Goal: Task Accomplishment & Management: Use online tool/utility

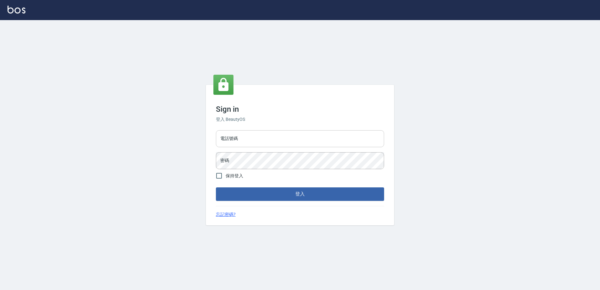
click at [230, 140] on input "電話號碼" at bounding box center [300, 138] width 168 height 17
type input "0426865599"
click at [216, 187] on button "登入" at bounding box center [300, 193] width 168 height 13
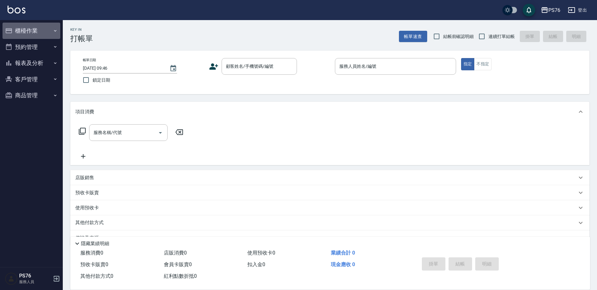
click at [32, 33] on button "櫃檯作業" at bounding box center [32, 31] width 58 height 16
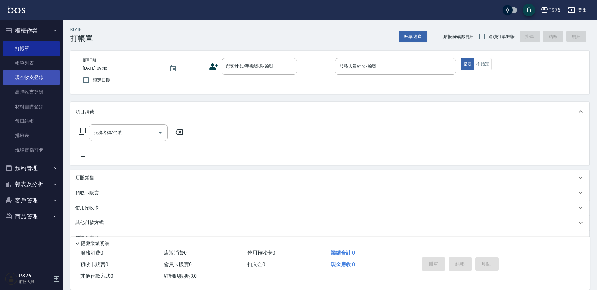
click at [34, 78] on link "現金收支登錄" at bounding box center [32, 77] width 58 height 14
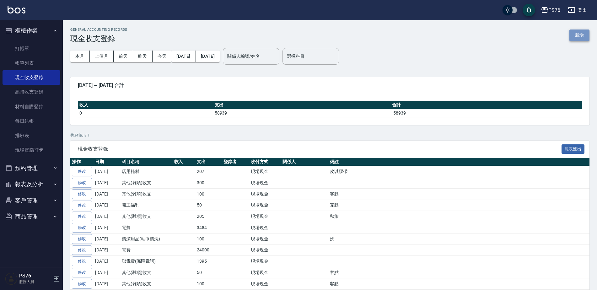
click at [583, 34] on button "新增" at bounding box center [580, 36] width 20 height 12
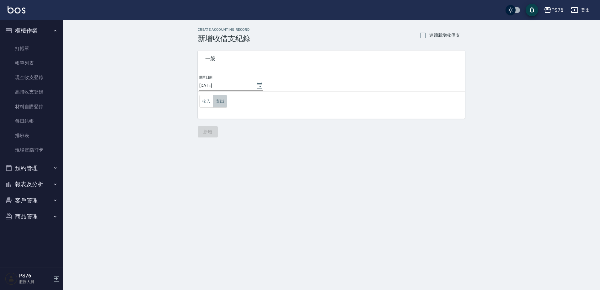
click at [221, 96] on button "支出" at bounding box center [220, 101] width 14 height 13
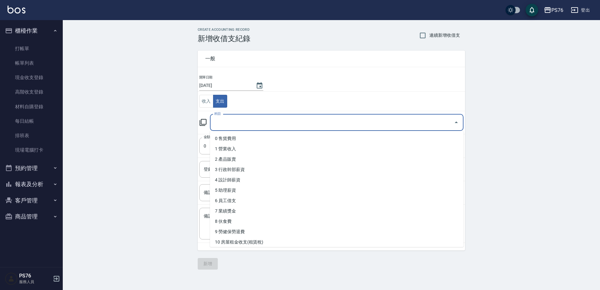
click at [247, 118] on input "科目" at bounding box center [332, 122] width 239 height 11
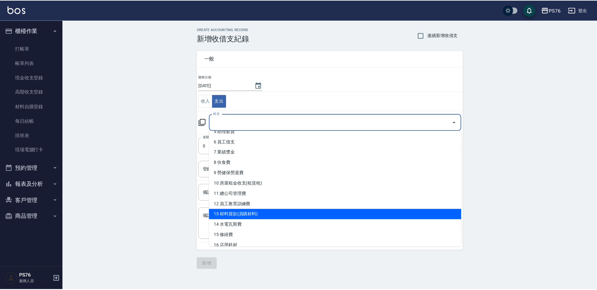
scroll to position [63, 0]
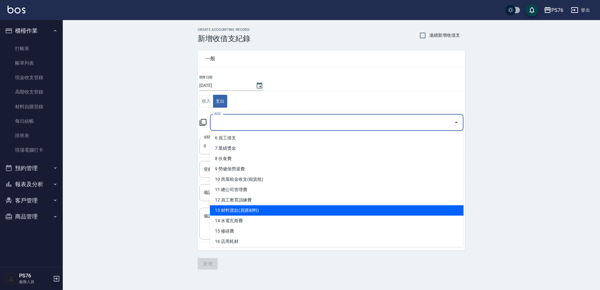
click at [255, 211] on li "13 材料貨款(員購材料)" at bounding box center [337, 210] width 254 height 10
type input "13 材料貨款(員購材料)"
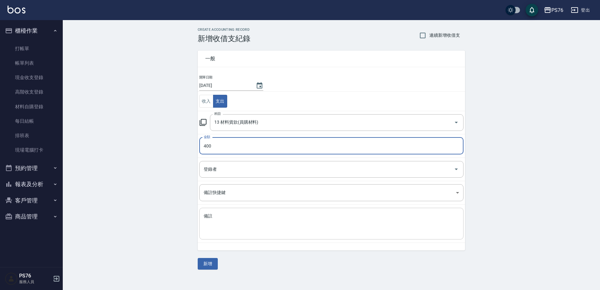
type input "400"
click at [243, 229] on textarea "備註" at bounding box center [332, 223] width 256 height 21
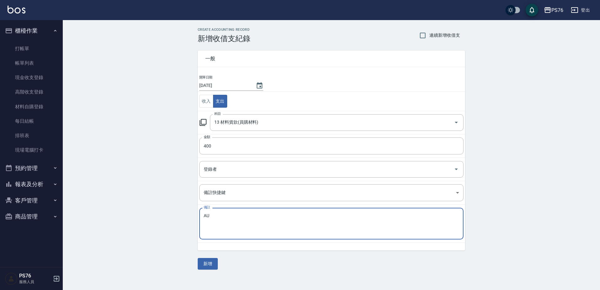
type textarea "A"
type textarea "名[PERSON_NAME]"
click at [203, 266] on button "新增" at bounding box center [208, 264] width 20 height 12
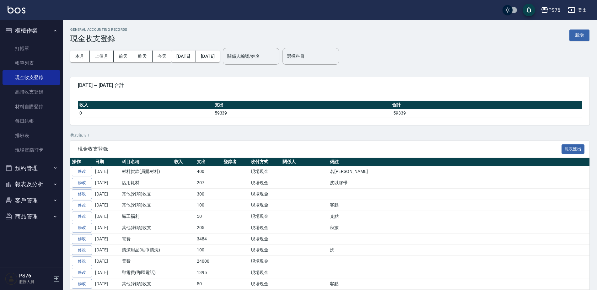
click at [39, 37] on button "櫃檯作業" at bounding box center [32, 31] width 58 height 16
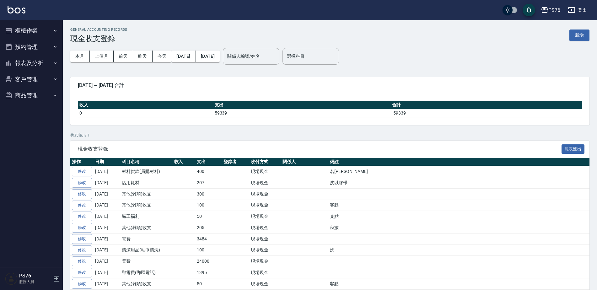
click at [33, 53] on button "預約管理" at bounding box center [32, 47] width 58 height 16
click at [38, 32] on button "櫃檯作業" at bounding box center [32, 31] width 58 height 16
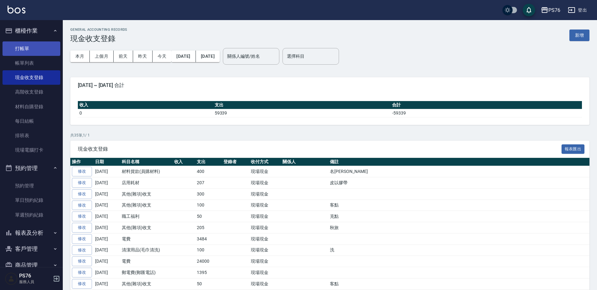
click at [38, 50] on link "打帳單" at bounding box center [32, 48] width 58 height 14
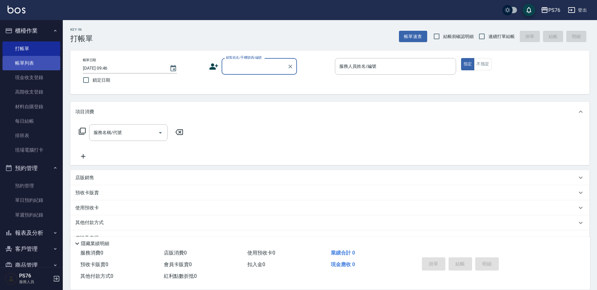
click at [45, 58] on link "帳單列表" at bounding box center [32, 63] width 58 height 14
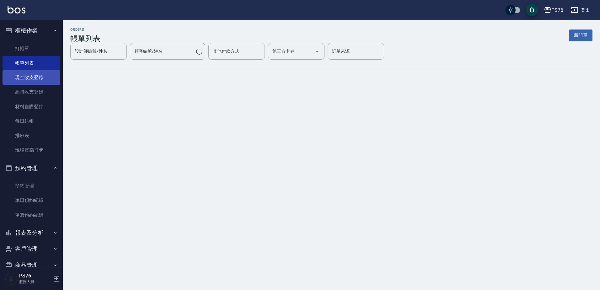
click at [35, 83] on link "現金收支登錄" at bounding box center [32, 77] width 58 height 14
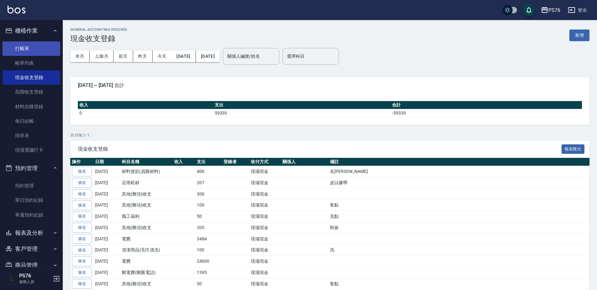
click at [44, 44] on link "打帳單" at bounding box center [32, 48] width 58 height 14
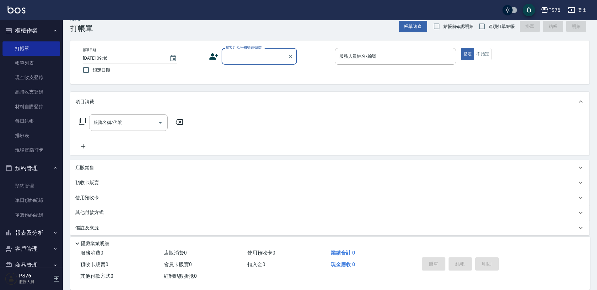
scroll to position [16, 0]
